Goal: Task Accomplishment & Management: Use online tool/utility

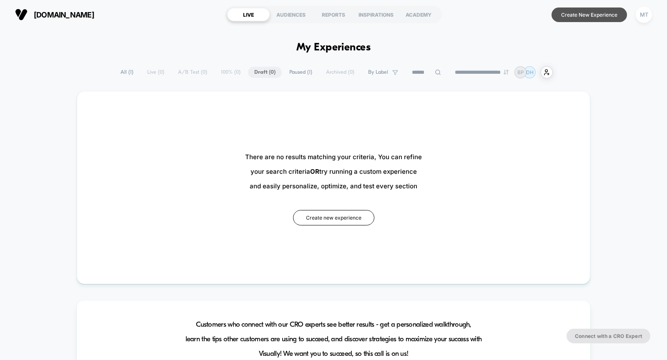
click at [585, 15] on button "Create New Experience" at bounding box center [589, 15] width 75 height 15
